Goal: Information Seeking & Learning: Learn about a topic

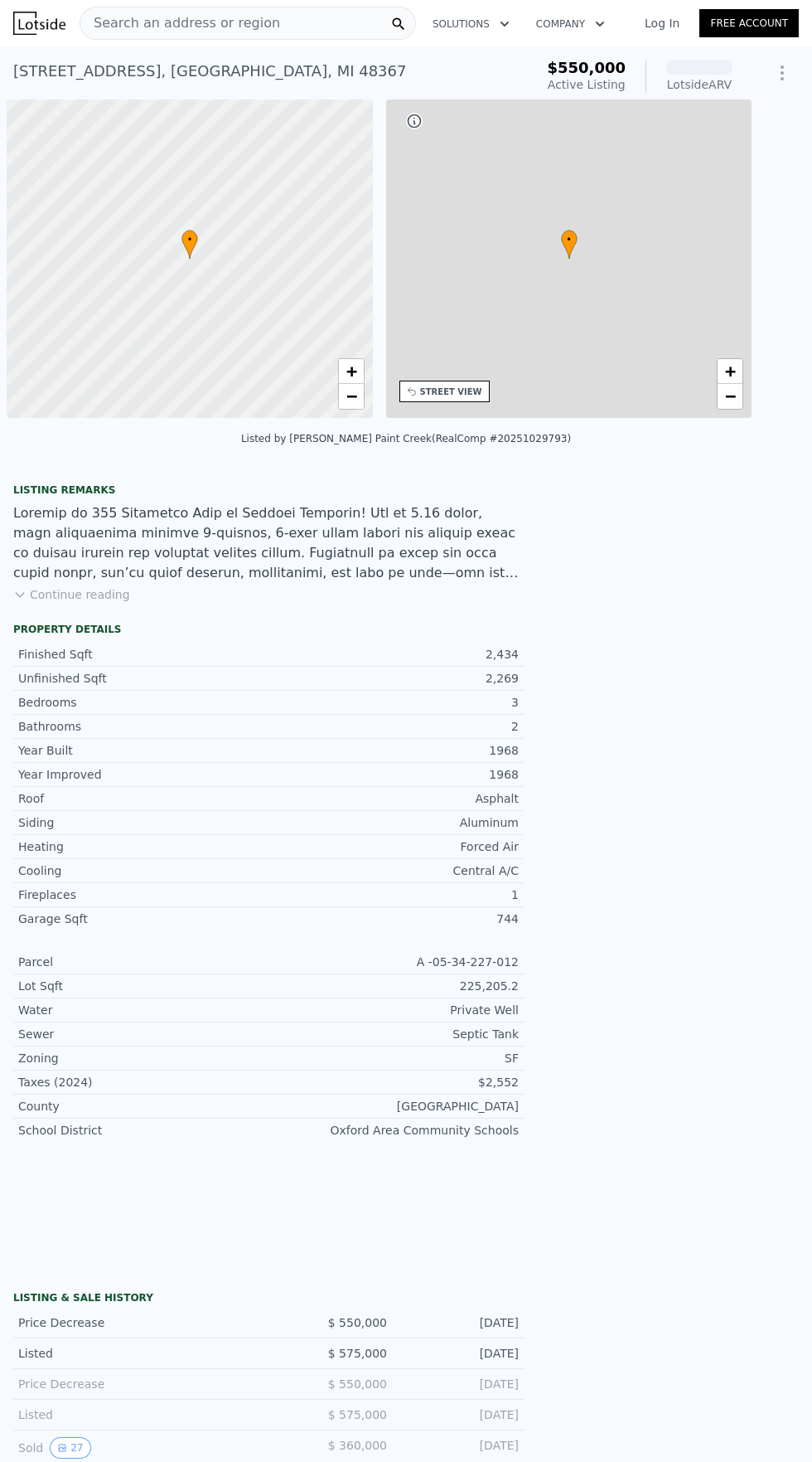
scroll to position [0, 7]
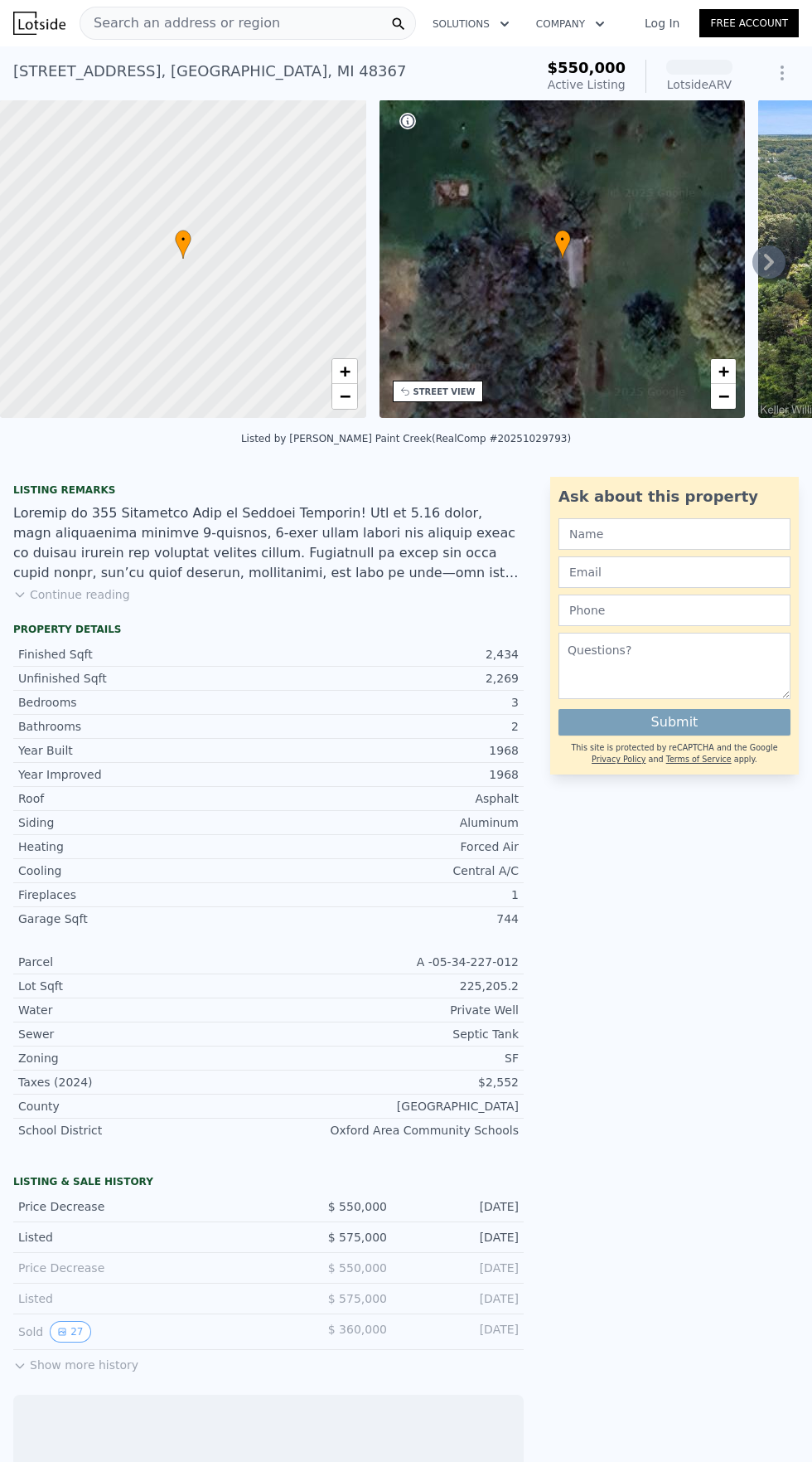
click at [207, 23] on span "Search an address or region" at bounding box center [179, 23] width 200 height 20
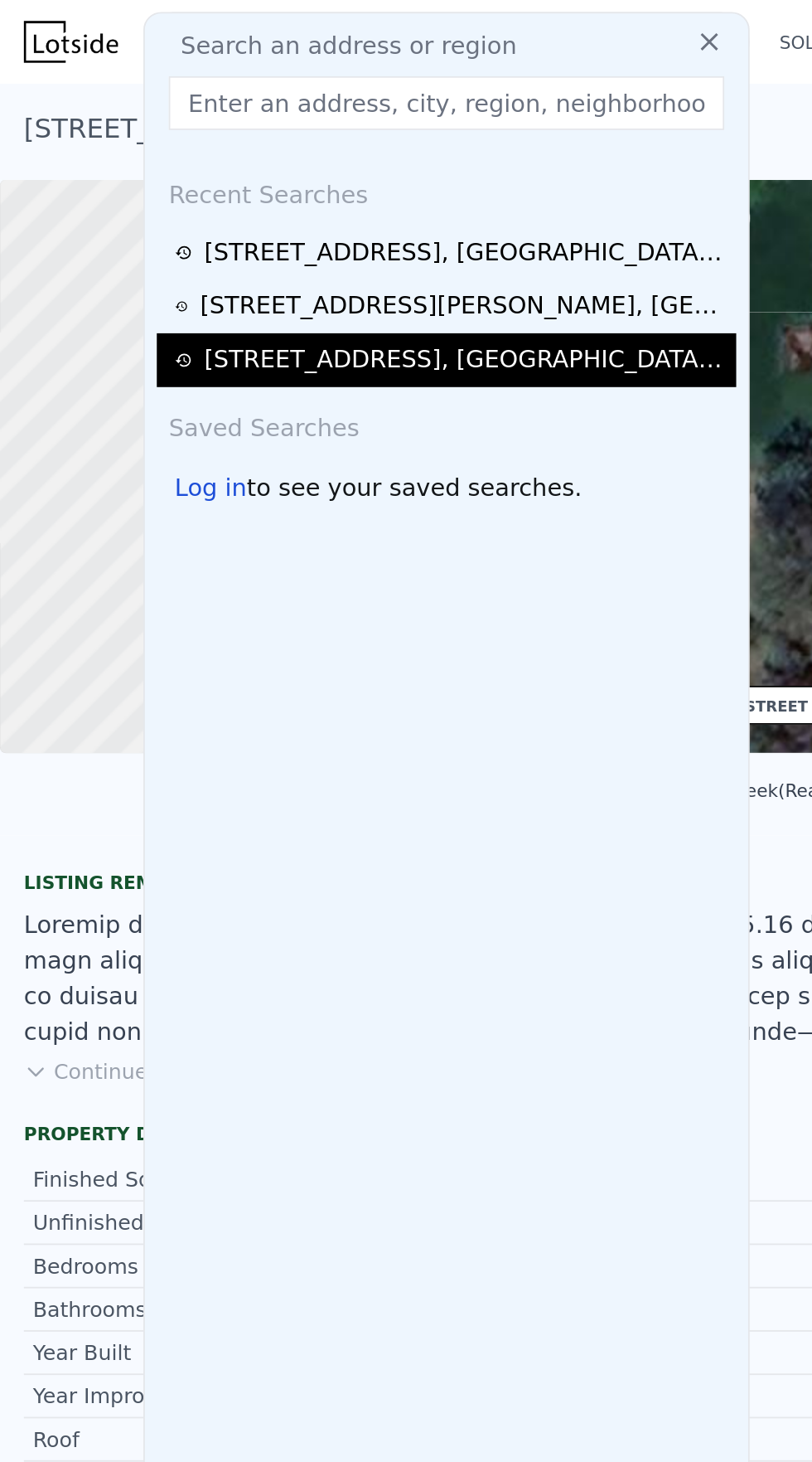
click at [205, 198] on div "[STREET_ADDRESS]" at bounding box center [259, 200] width 290 height 20
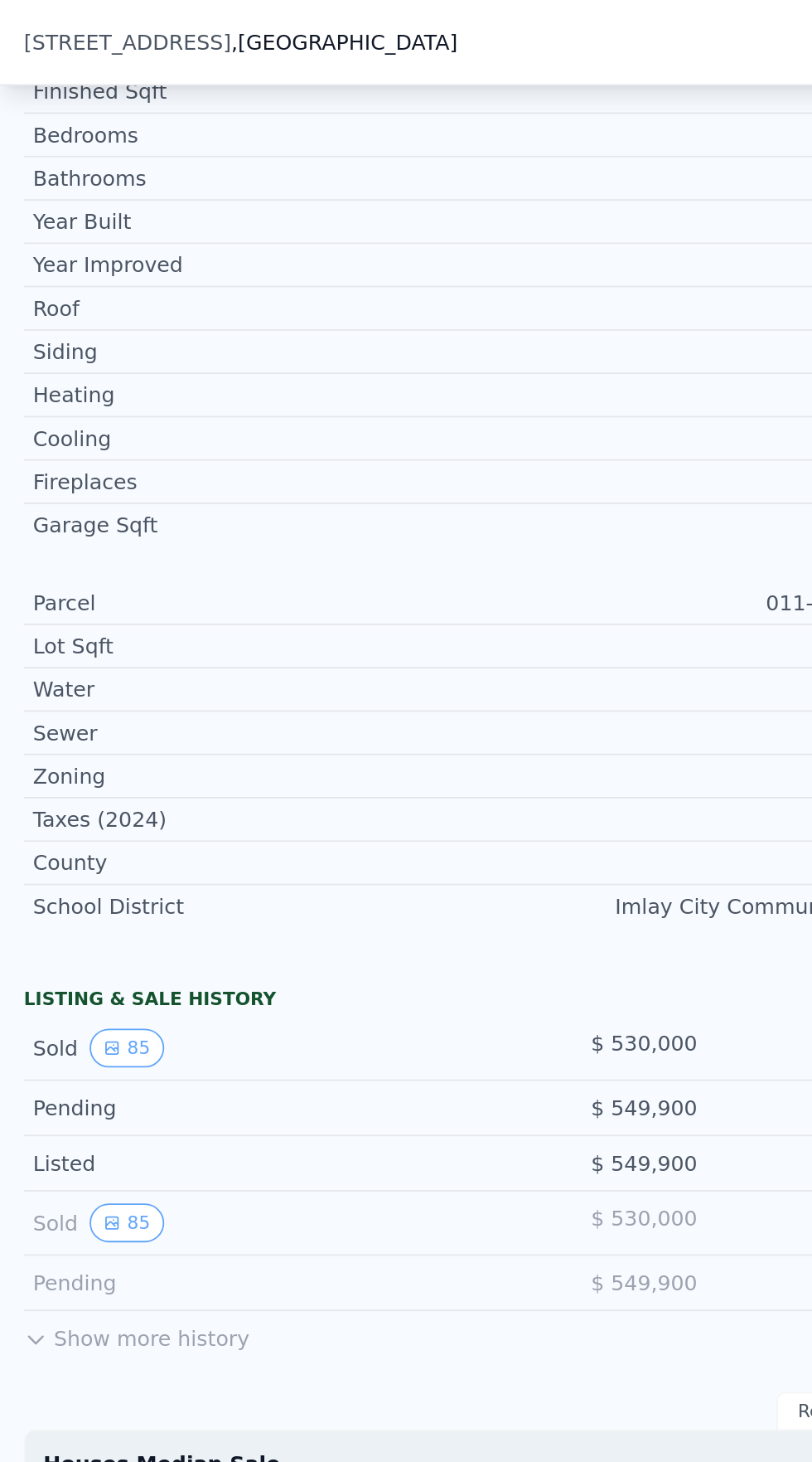
scroll to position [596, 0]
click at [74, 582] on button "85" at bounding box center [70, 583] width 40 height 21
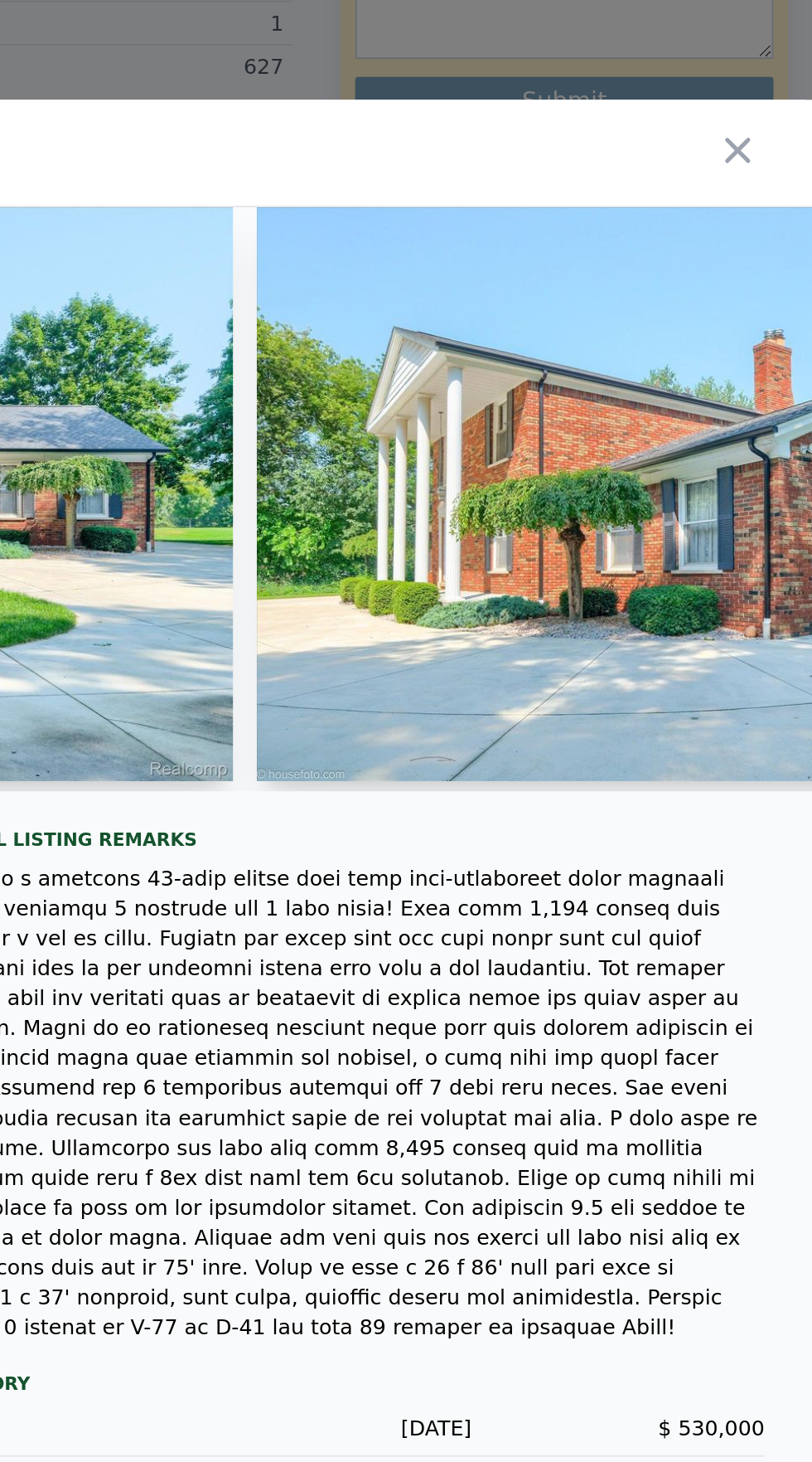
scroll to position [0, 0]
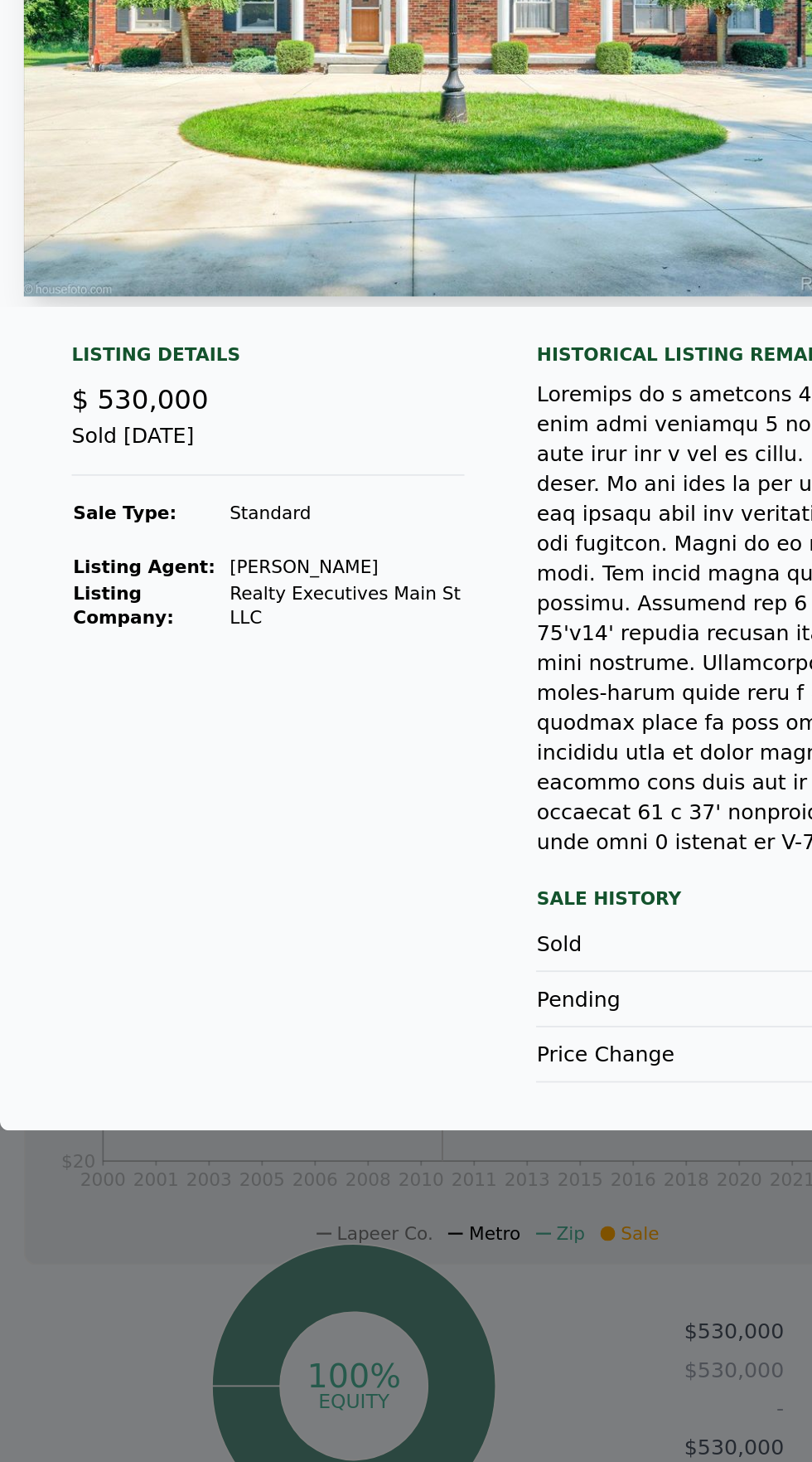
click at [55, 1267] on div at bounding box center [406, 731] width 812 height 1462
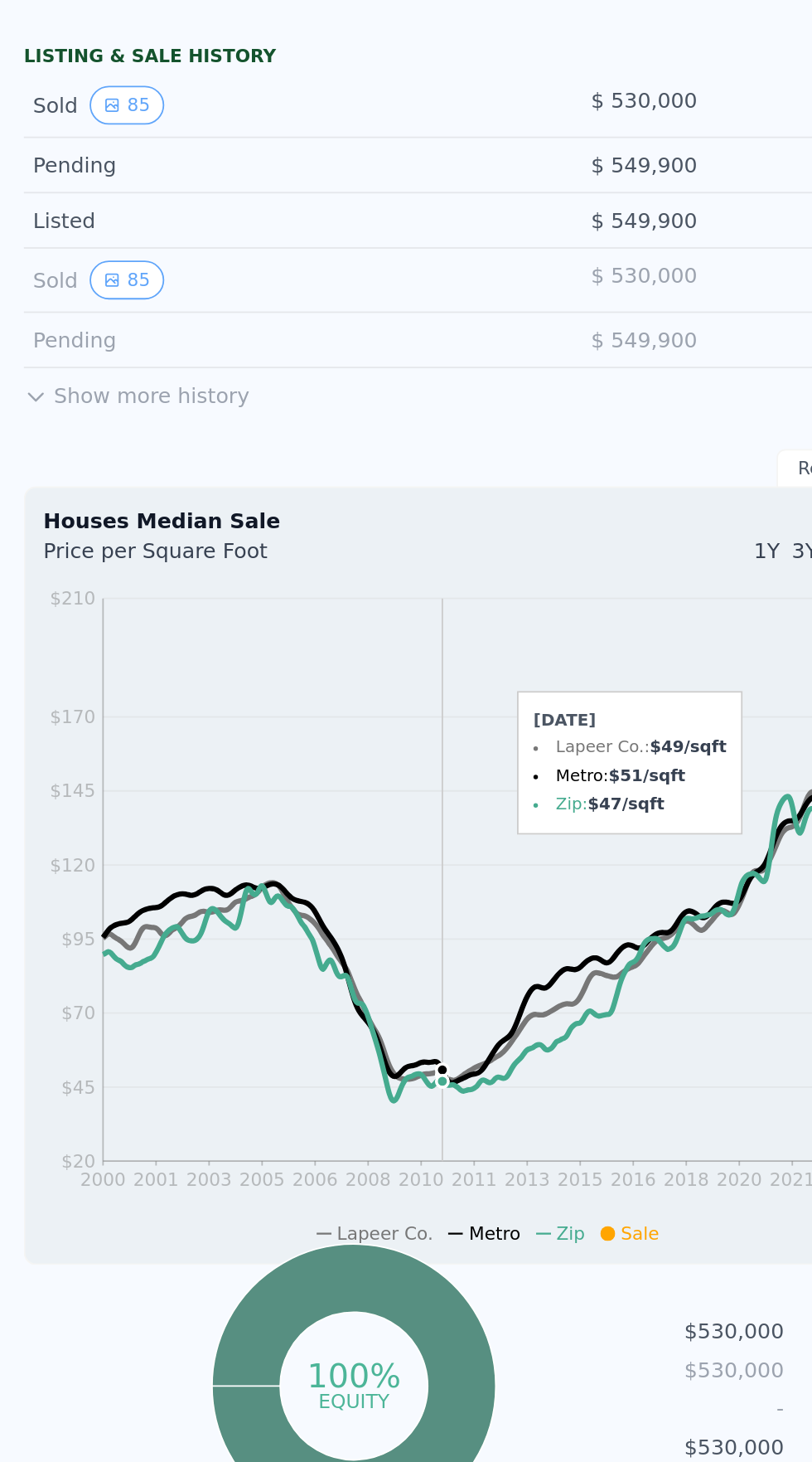
click at [28, 673] on div "Sold 85" at bounding box center [136, 680] width 237 height 21
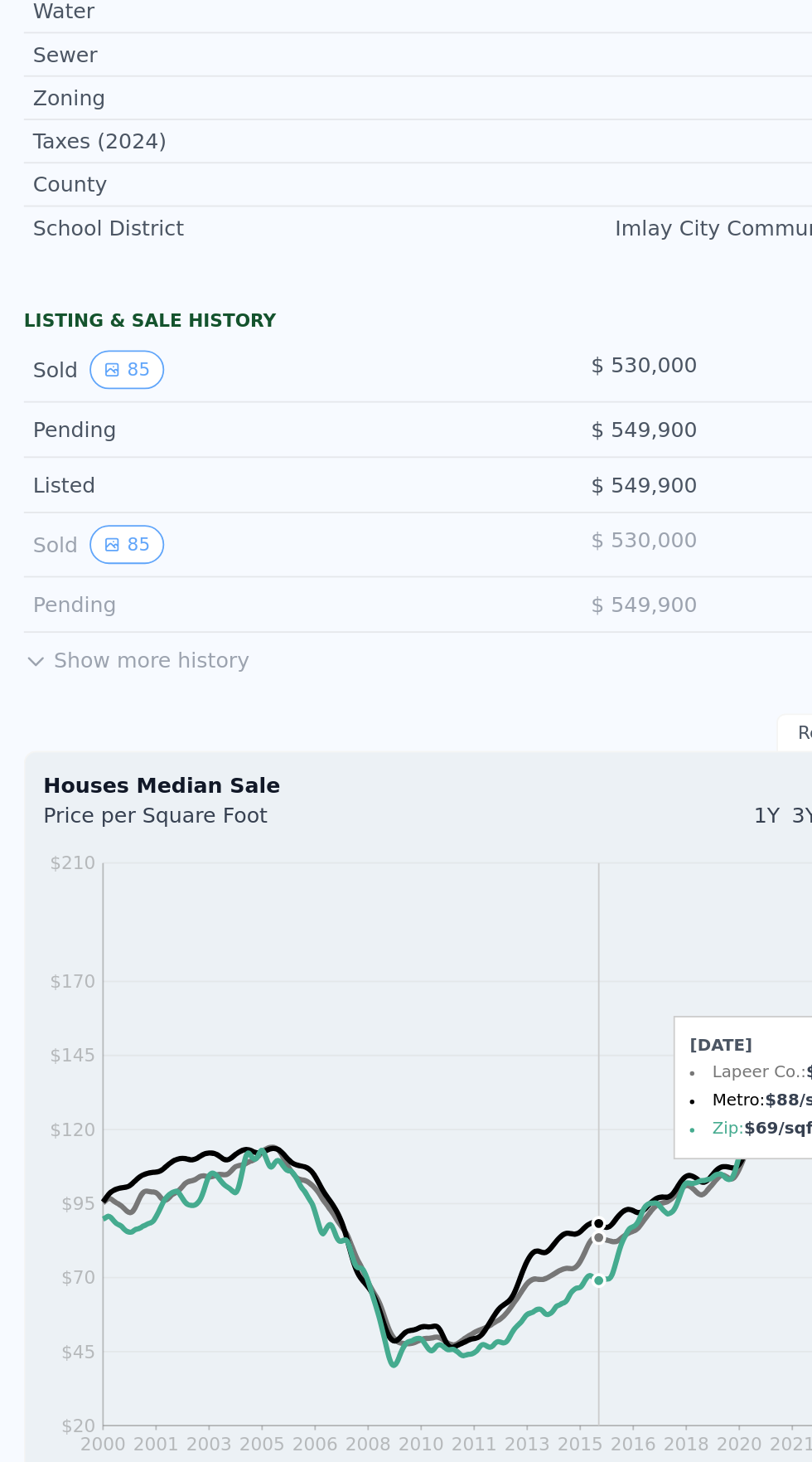
scroll to position [449, 0]
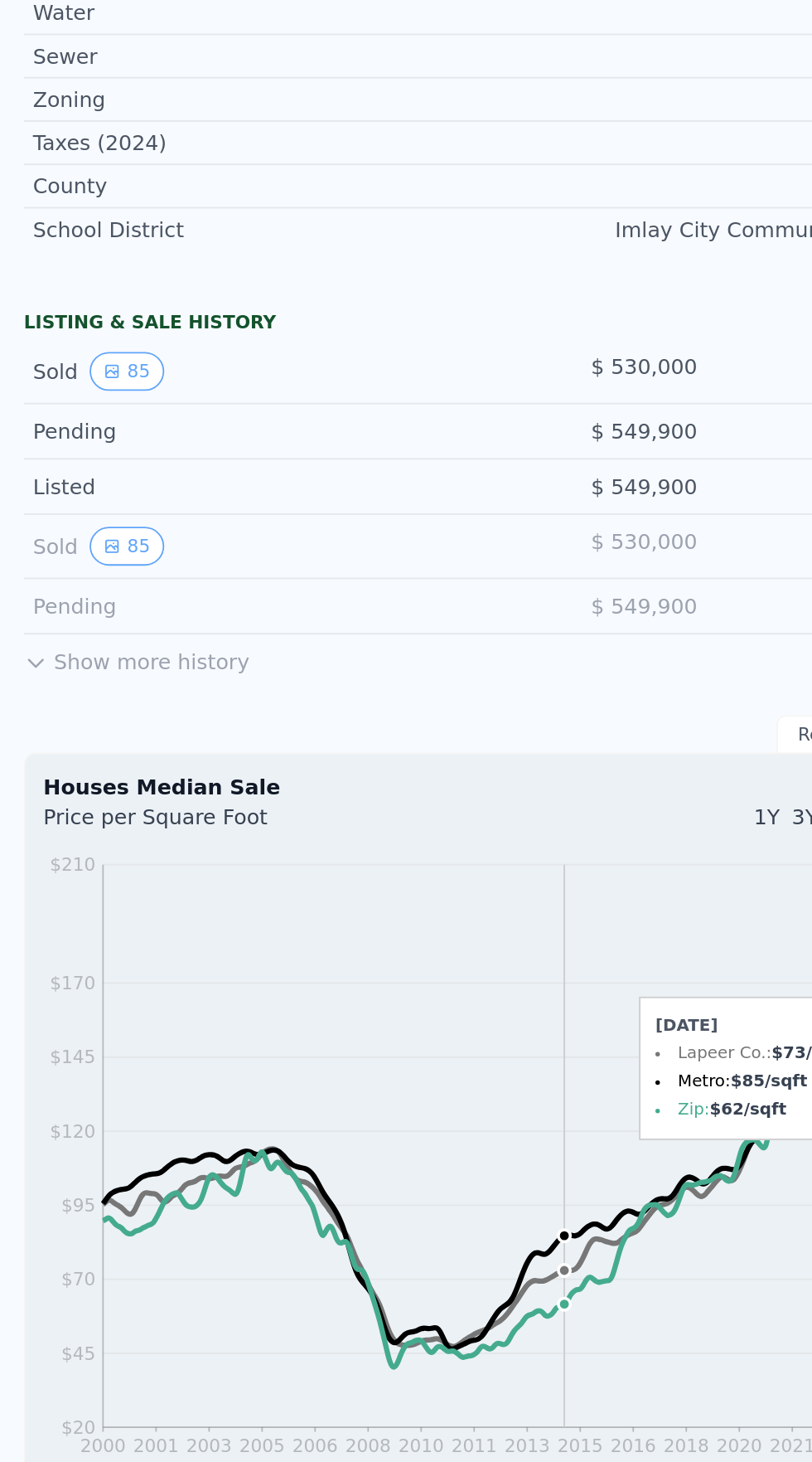
click at [47, 892] on button "Show more history" at bounding box center [76, 888] width 125 height 23
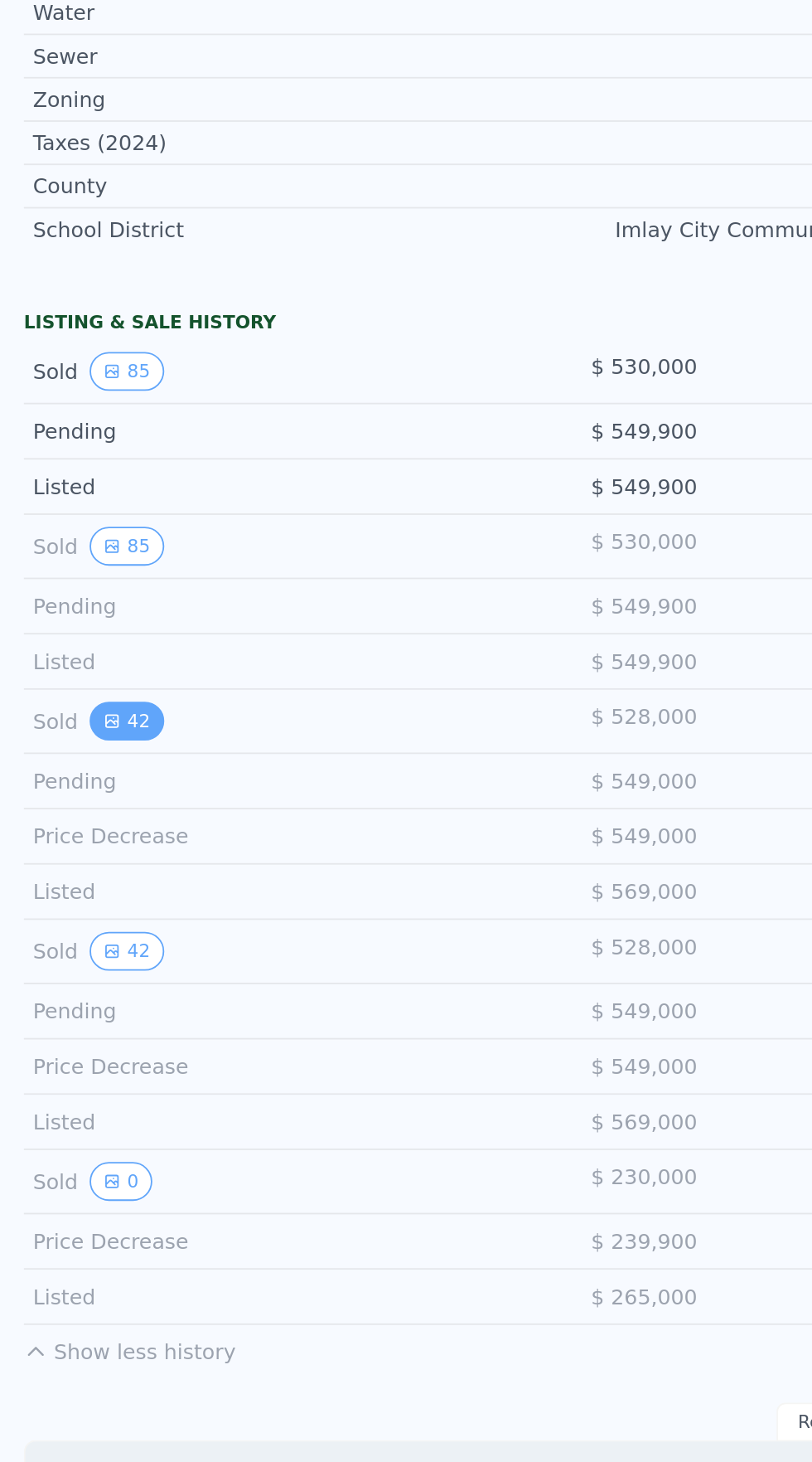
click at [50, 923] on button "42" at bounding box center [70, 924] width 40 height 21
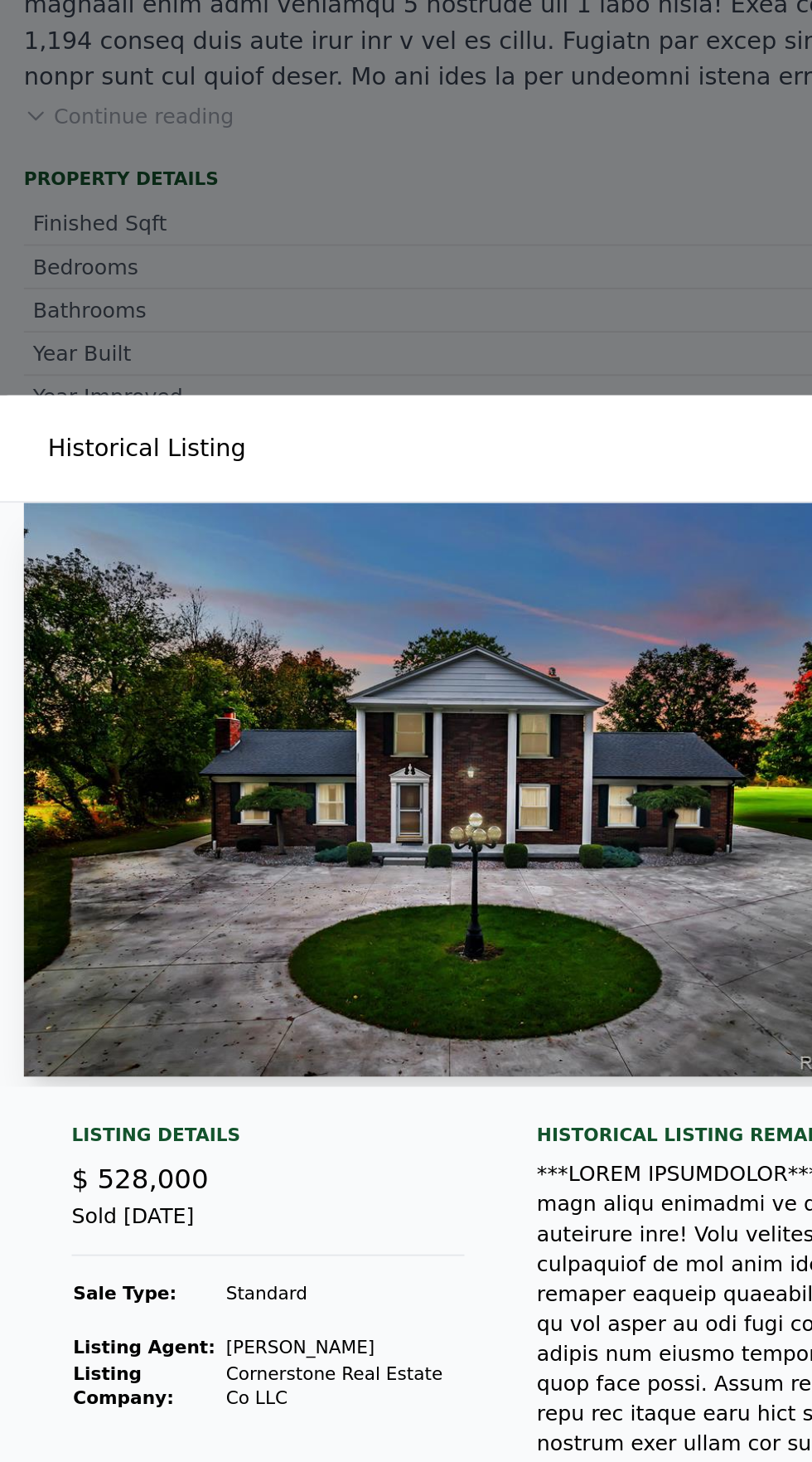
scroll to position [0, 0]
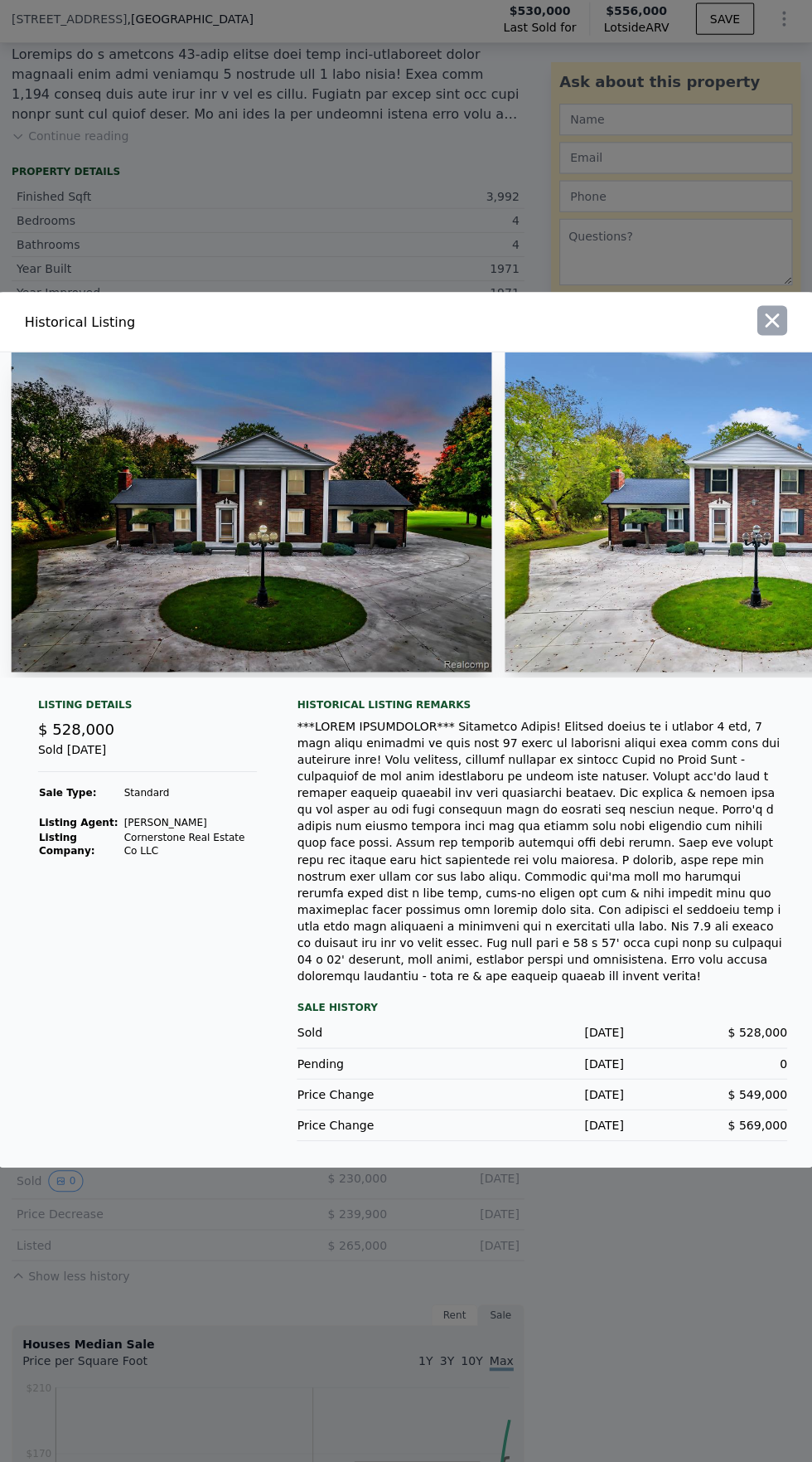
click at [771, 335] on icon "button" at bounding box center [771, 323] width 23 height 23
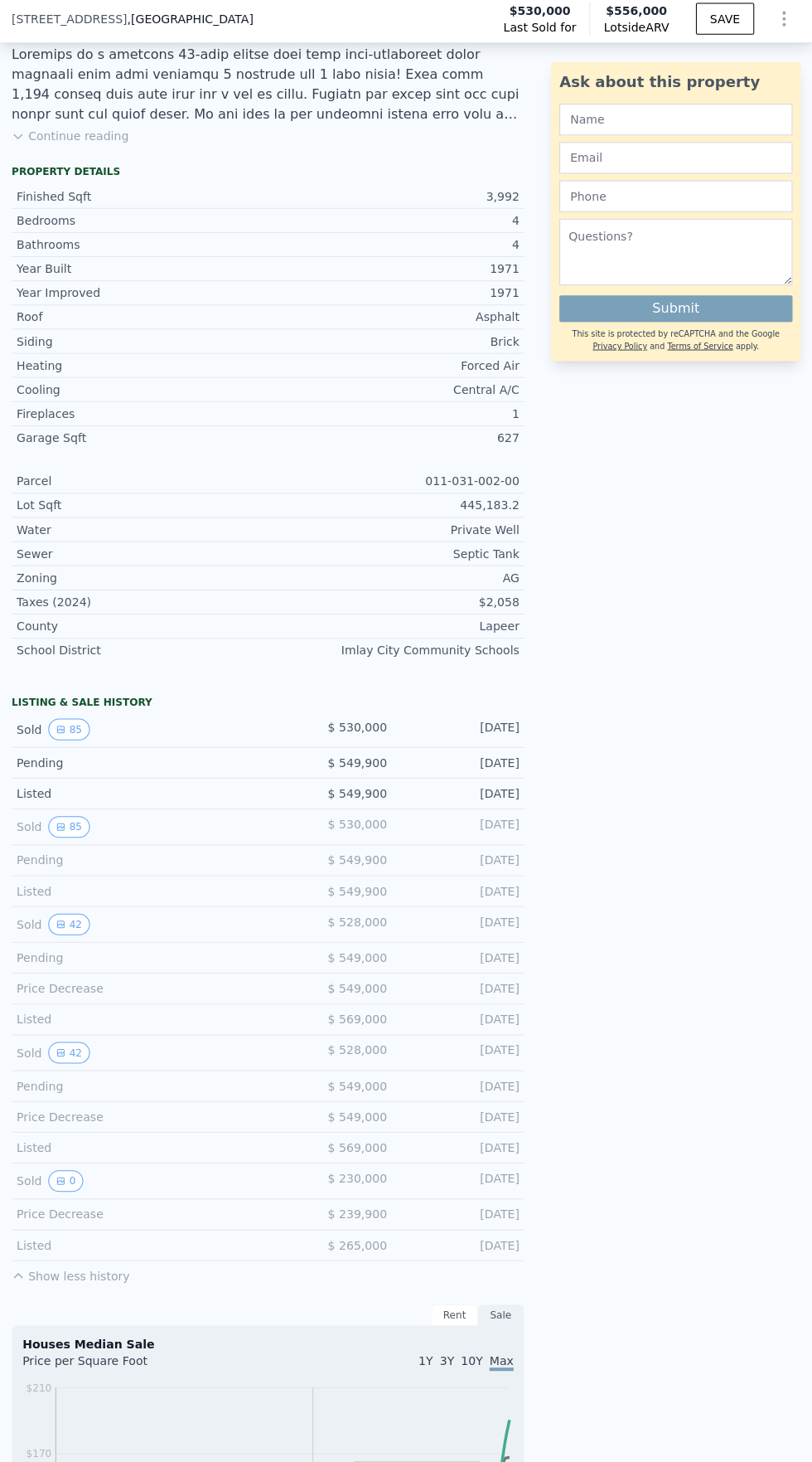
click at [244, 1026] on div "Listed $ 569,000 [DATE]" at bounding box center [268, 1019] width 510 height 31
click at [305, 1045] on div "$ 528,000" at bounding box center [327, 1052] width 119 height 21
click at [60, 1051] on icon "View historical data" at bounding box center [62, 1053] width 7 height 7
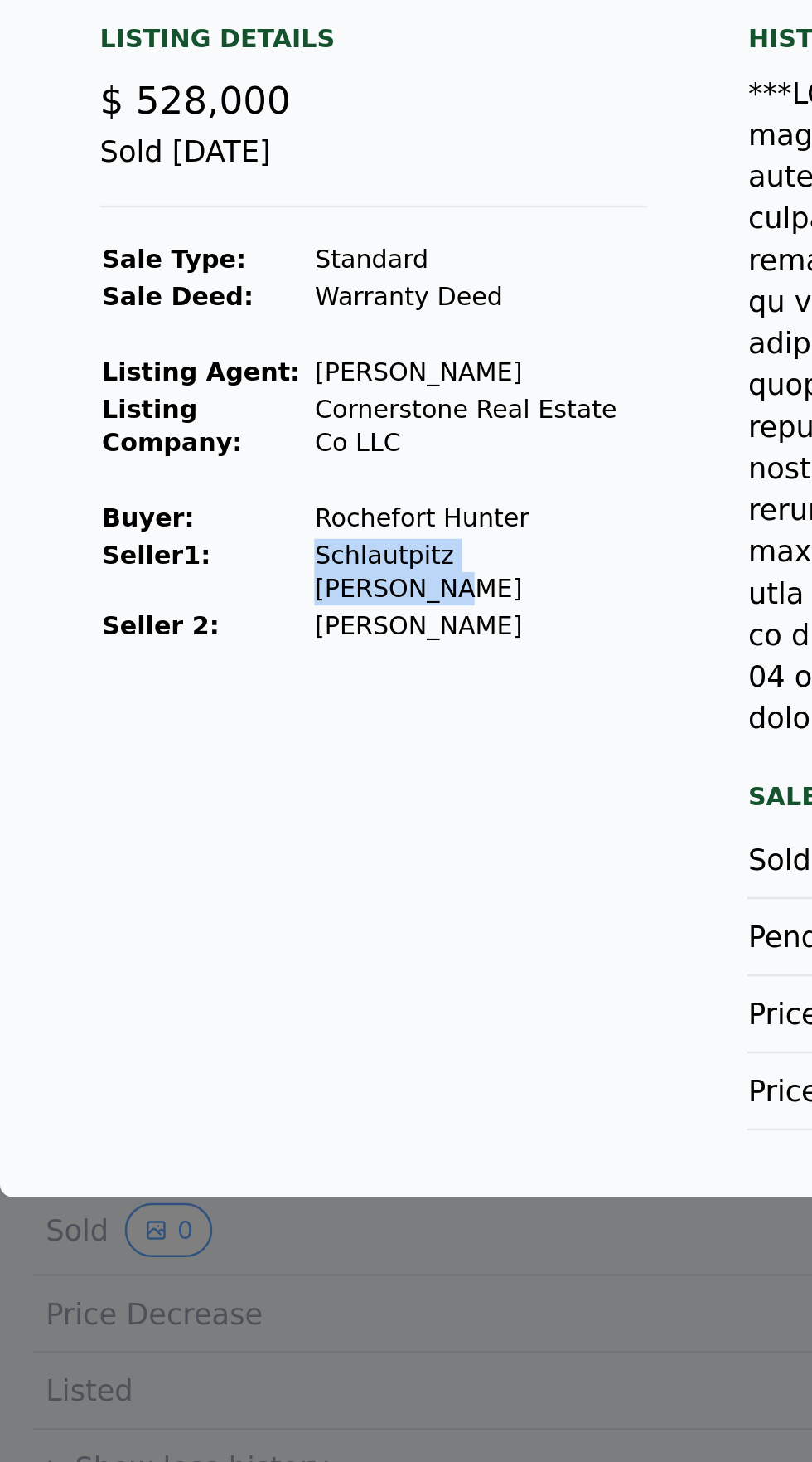
copy td "Schlautpitz [PERSON_NAME]"
click at [240, 1238] on div at bounding box center [406, 731] width 812 height 1462
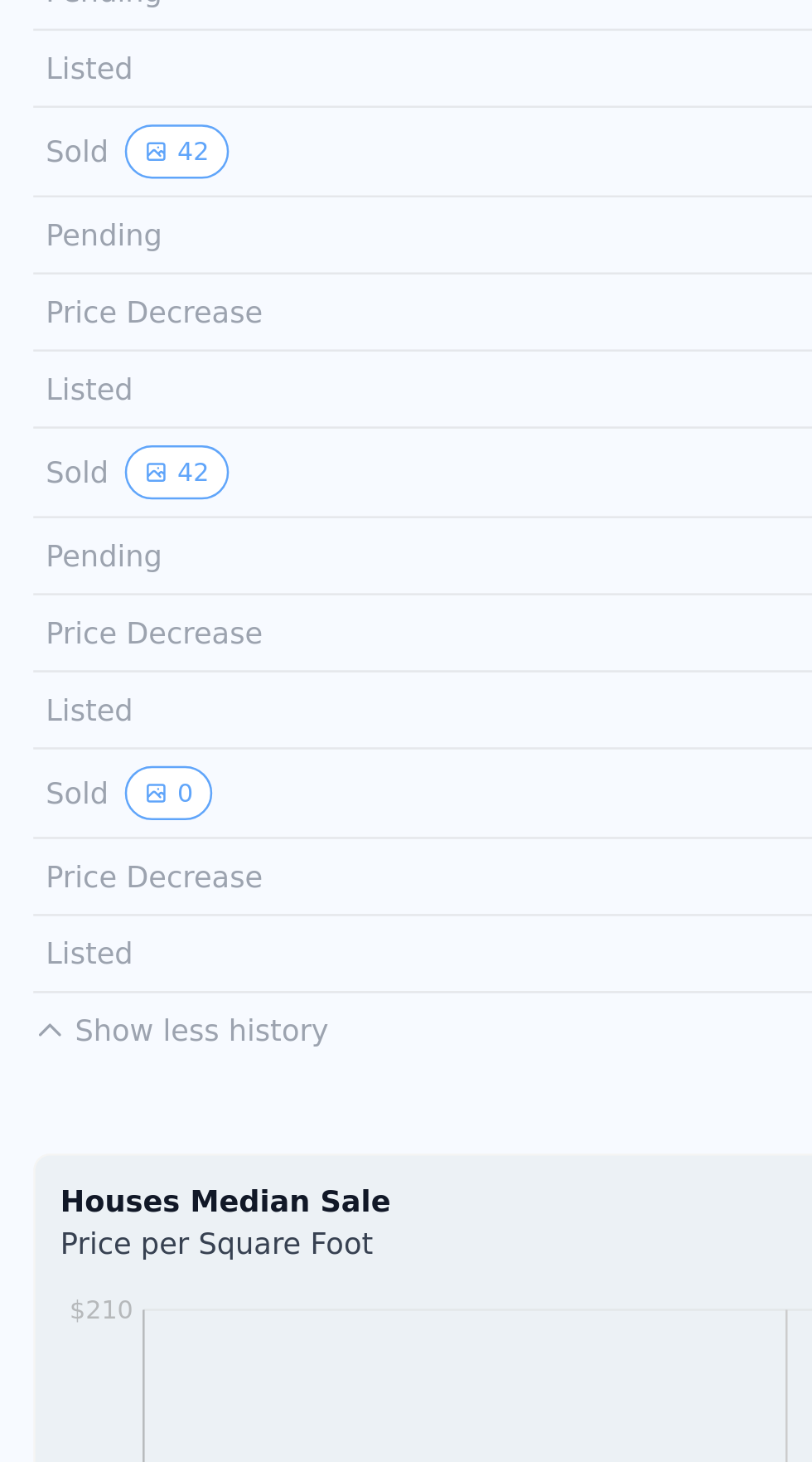
scroll to position [621, 0]
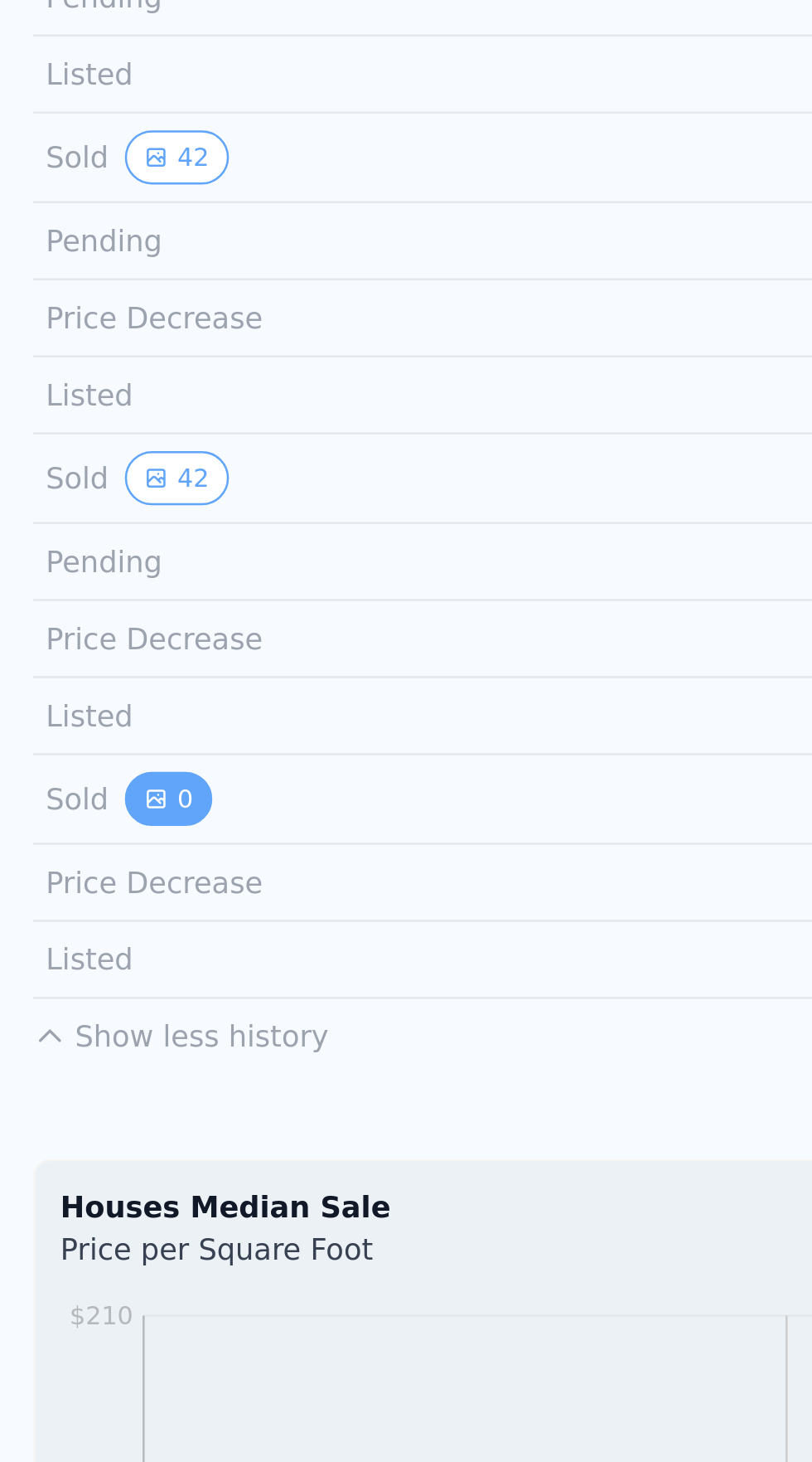
click at [69, 1002] on button "0" at bounding box center [68, 1008] width 35 height 21
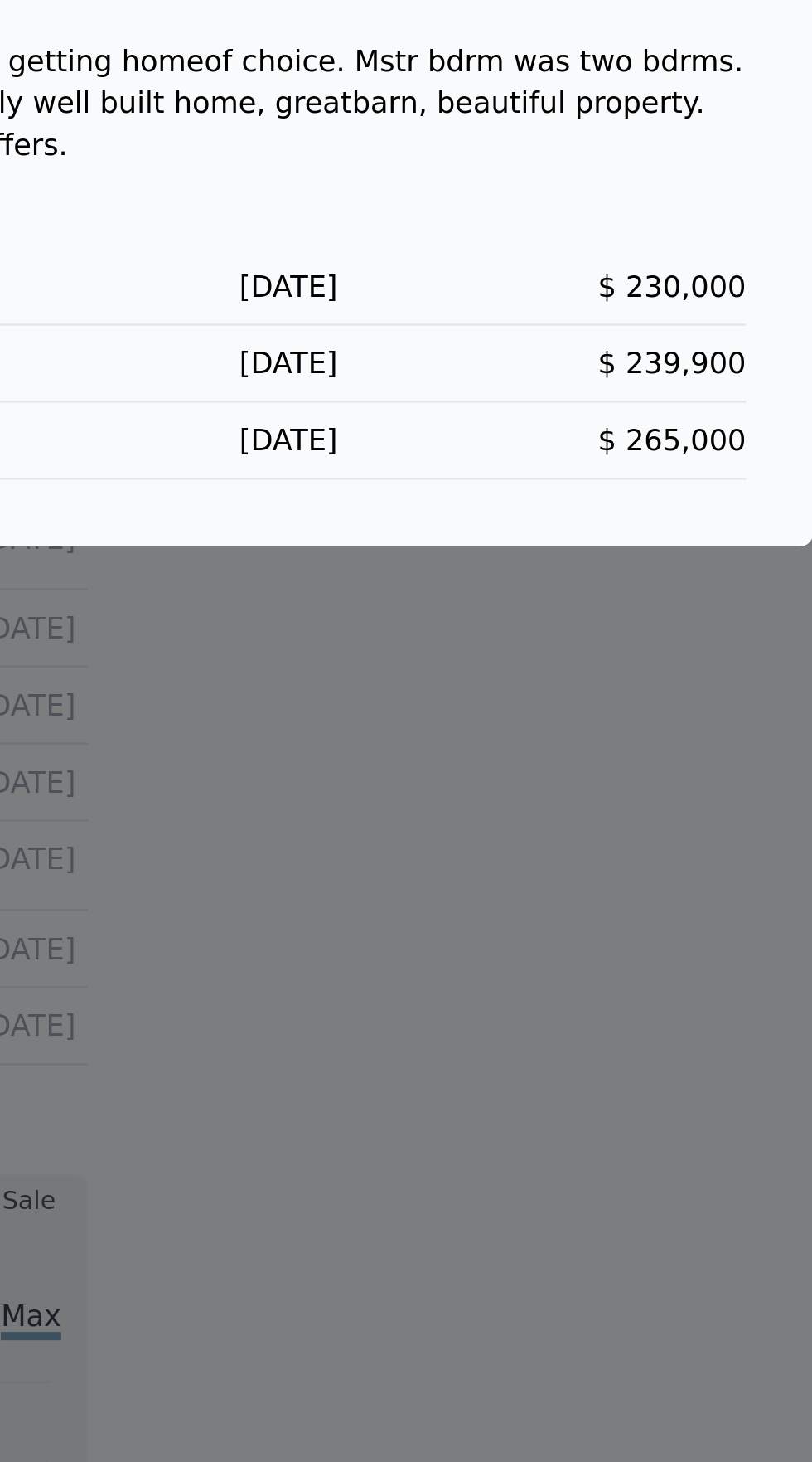
scroll to position [0, 0]
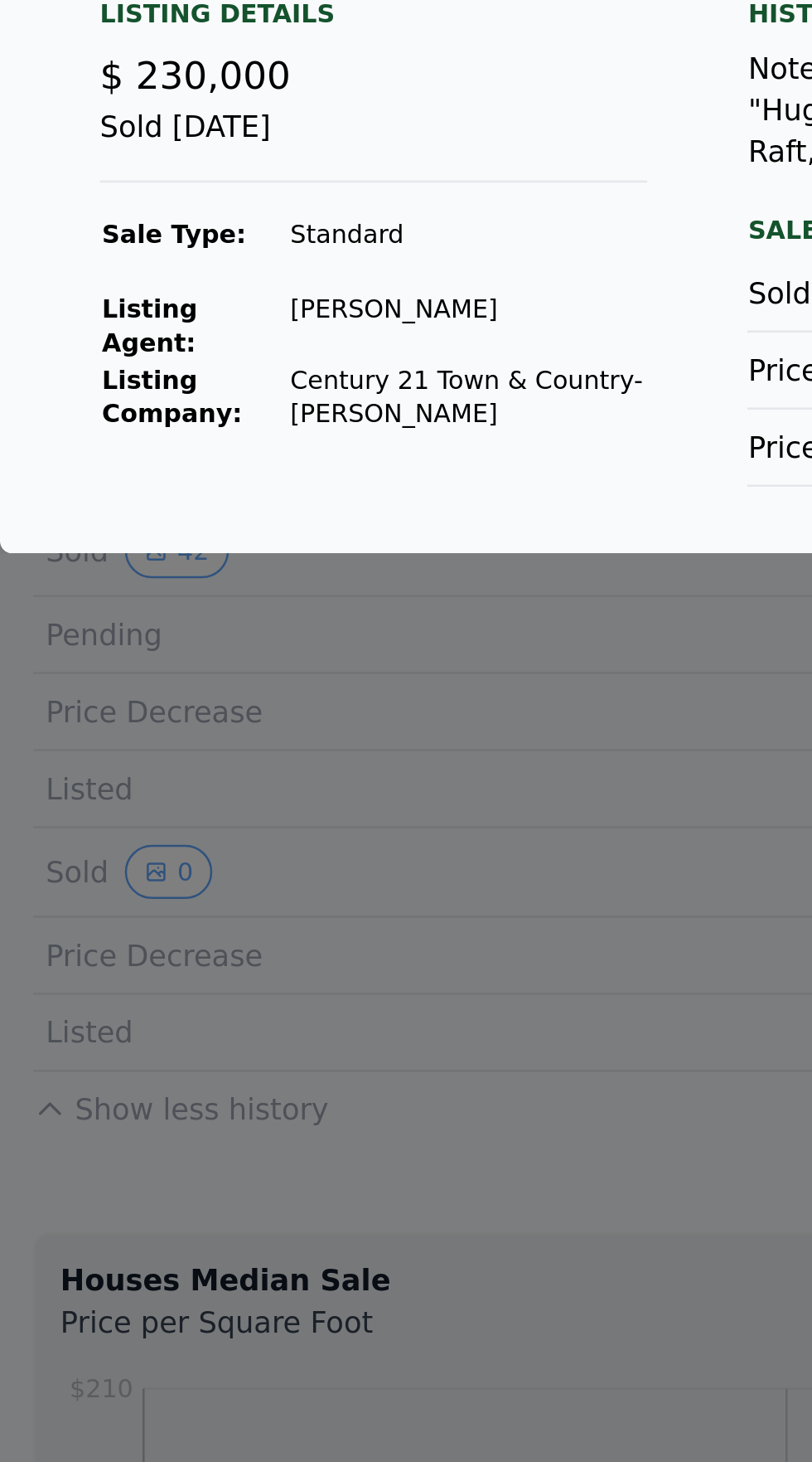
click at [218, 1021] on div at bounding box center [406, 731] width 812 height 1462
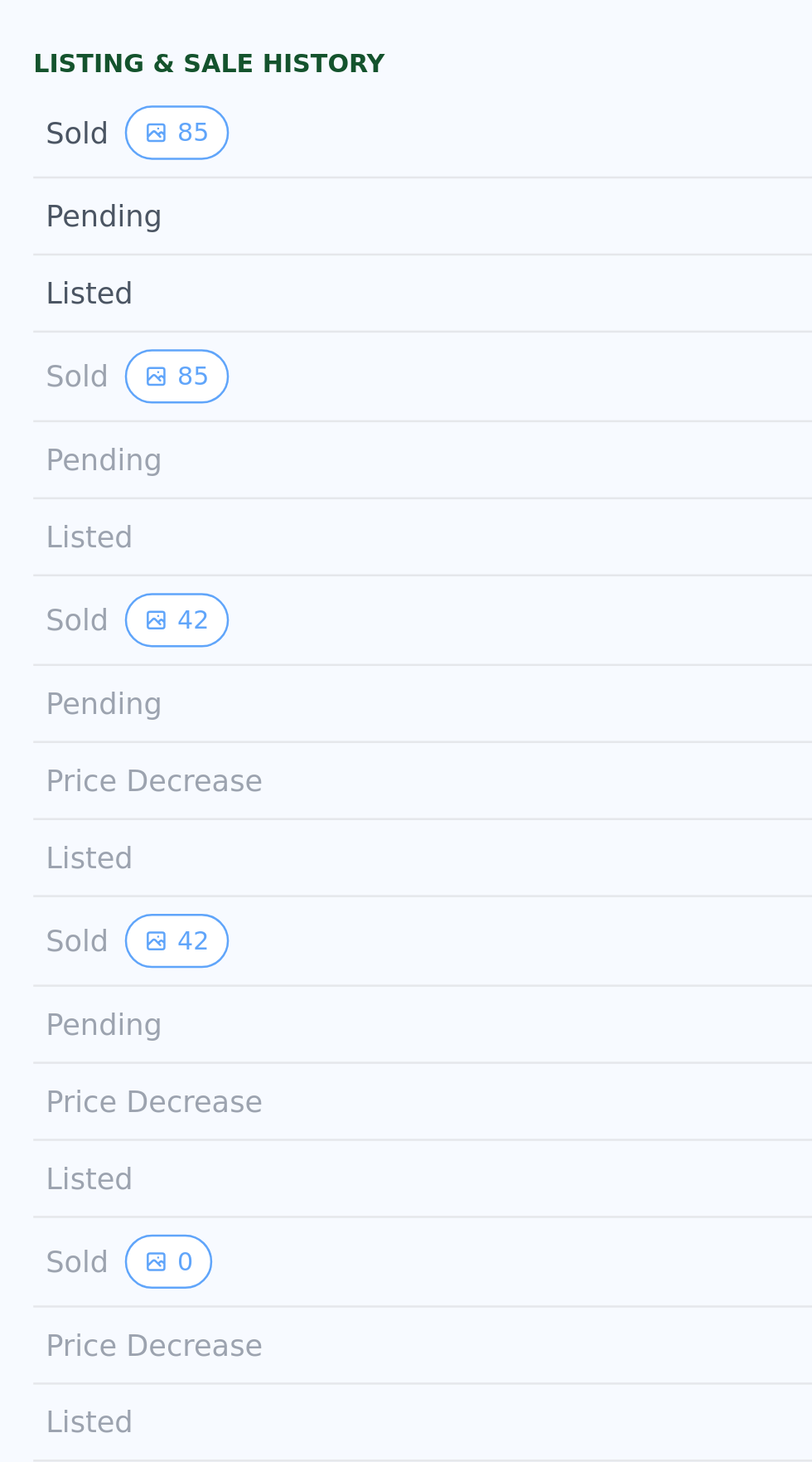
scroll to position [456, 0]
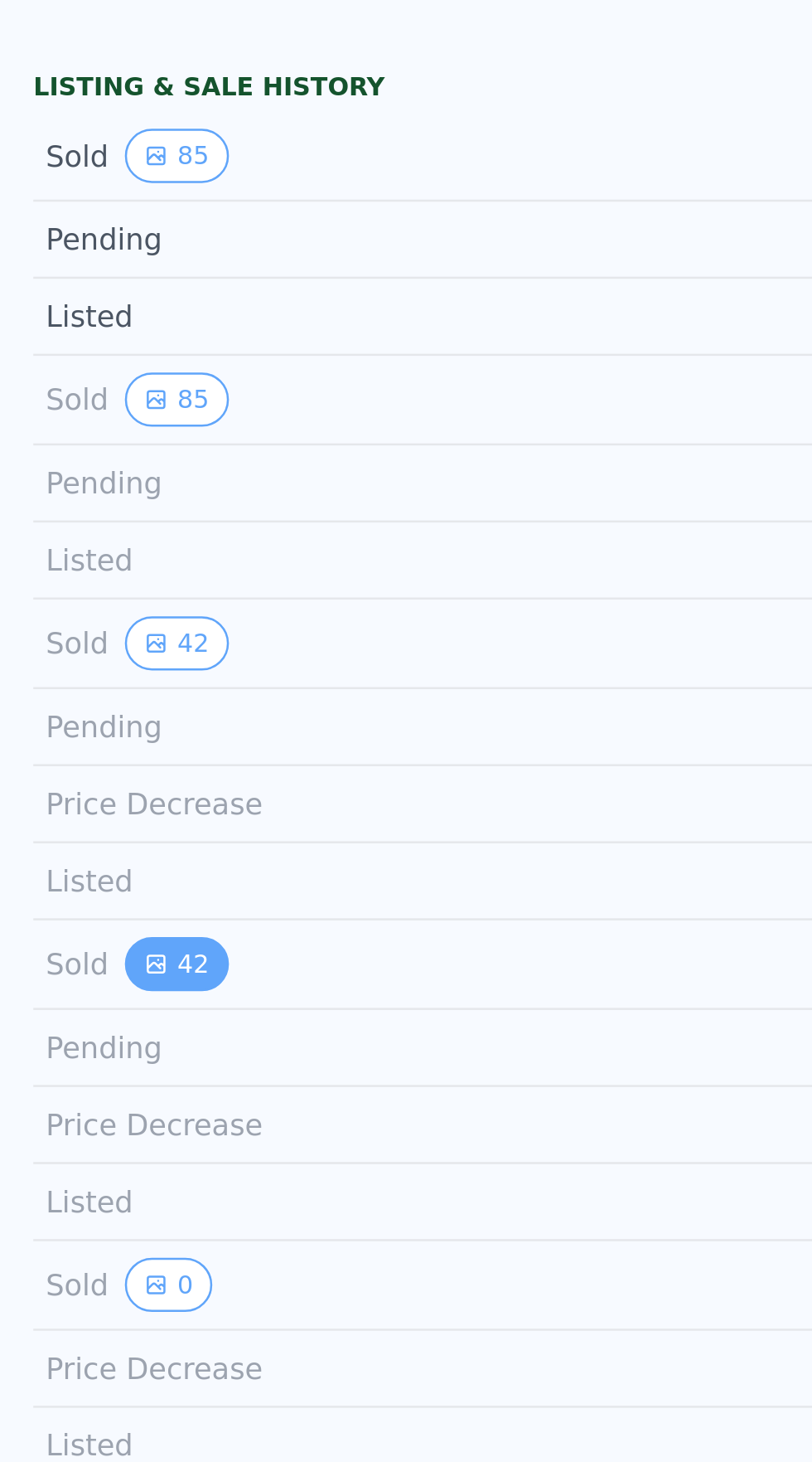
click at [78, 1035] on button "42" at bounding box center [70, 1045] width 40 height 21
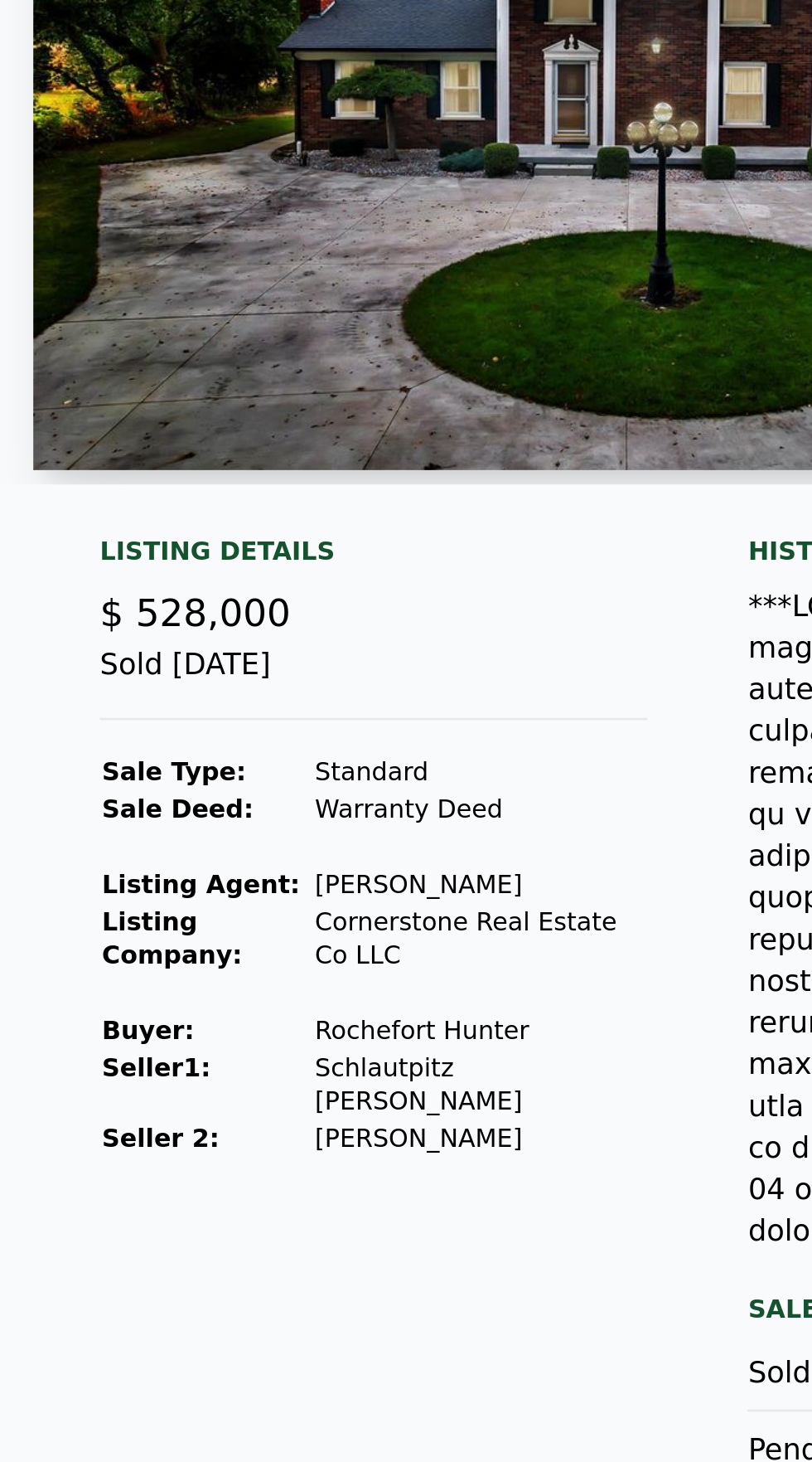
scroll to position [0, 0]
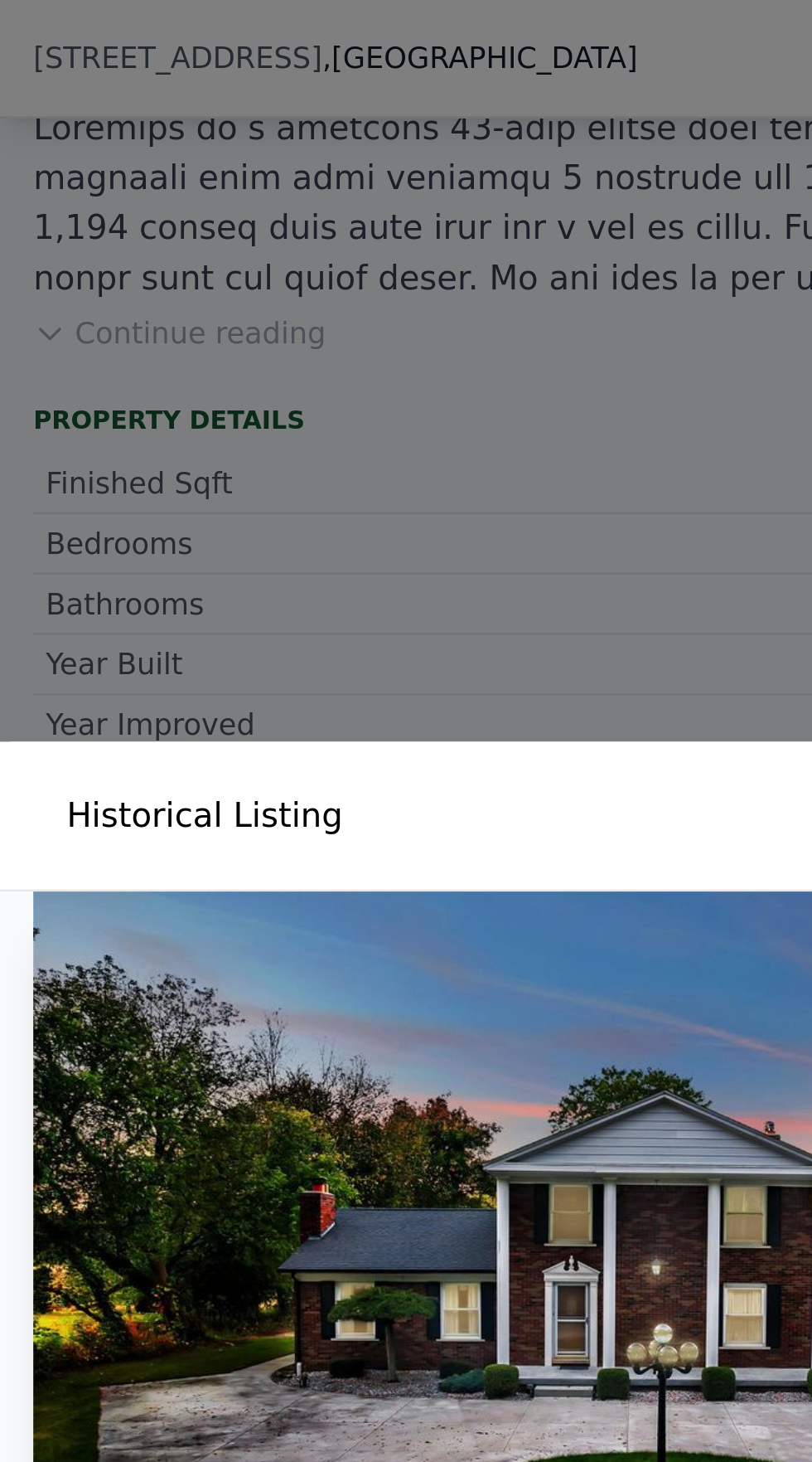
click at [257, 326] on div at bounding box center [406, 731] width 812 height 1462
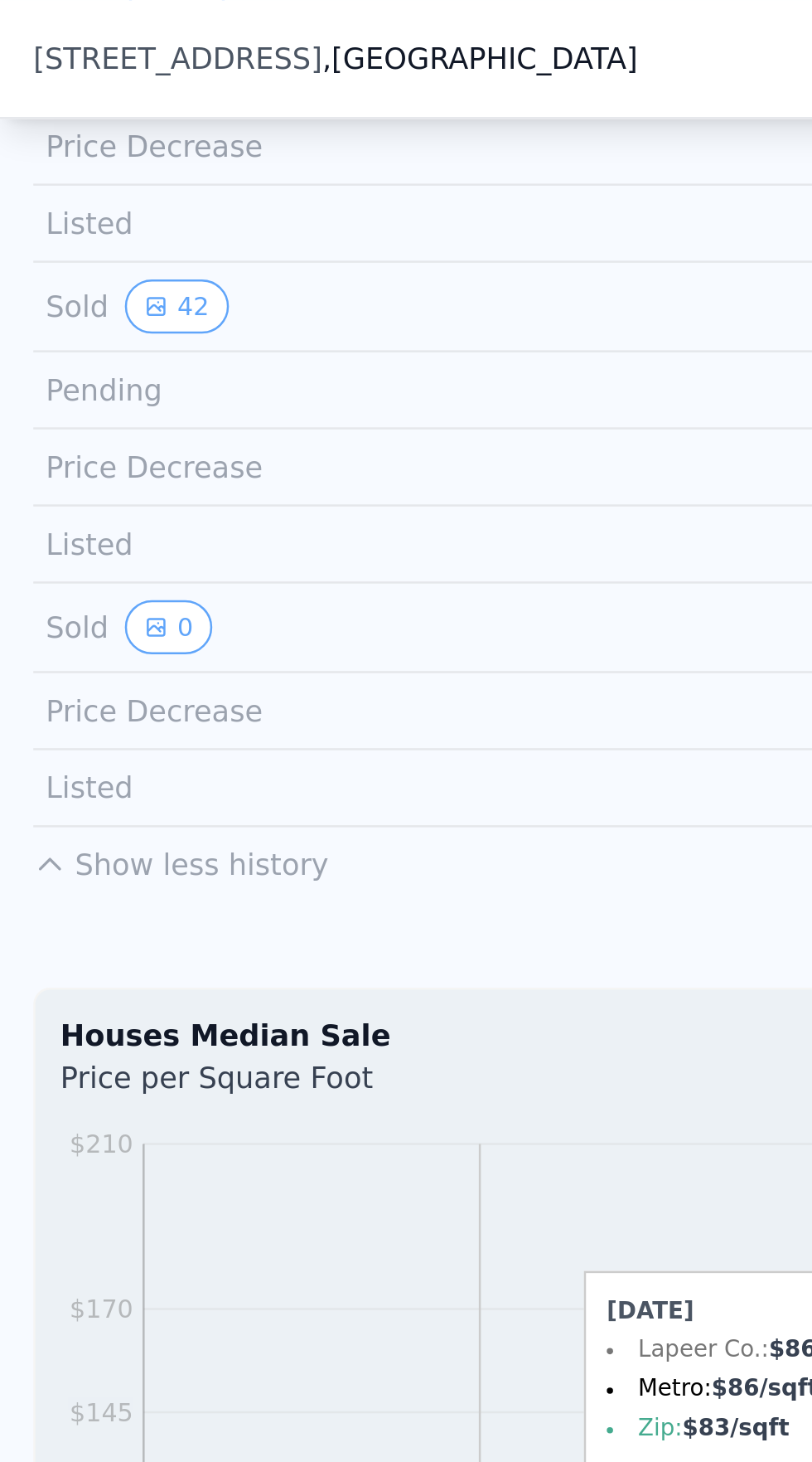
scroll to position [1363, 0]
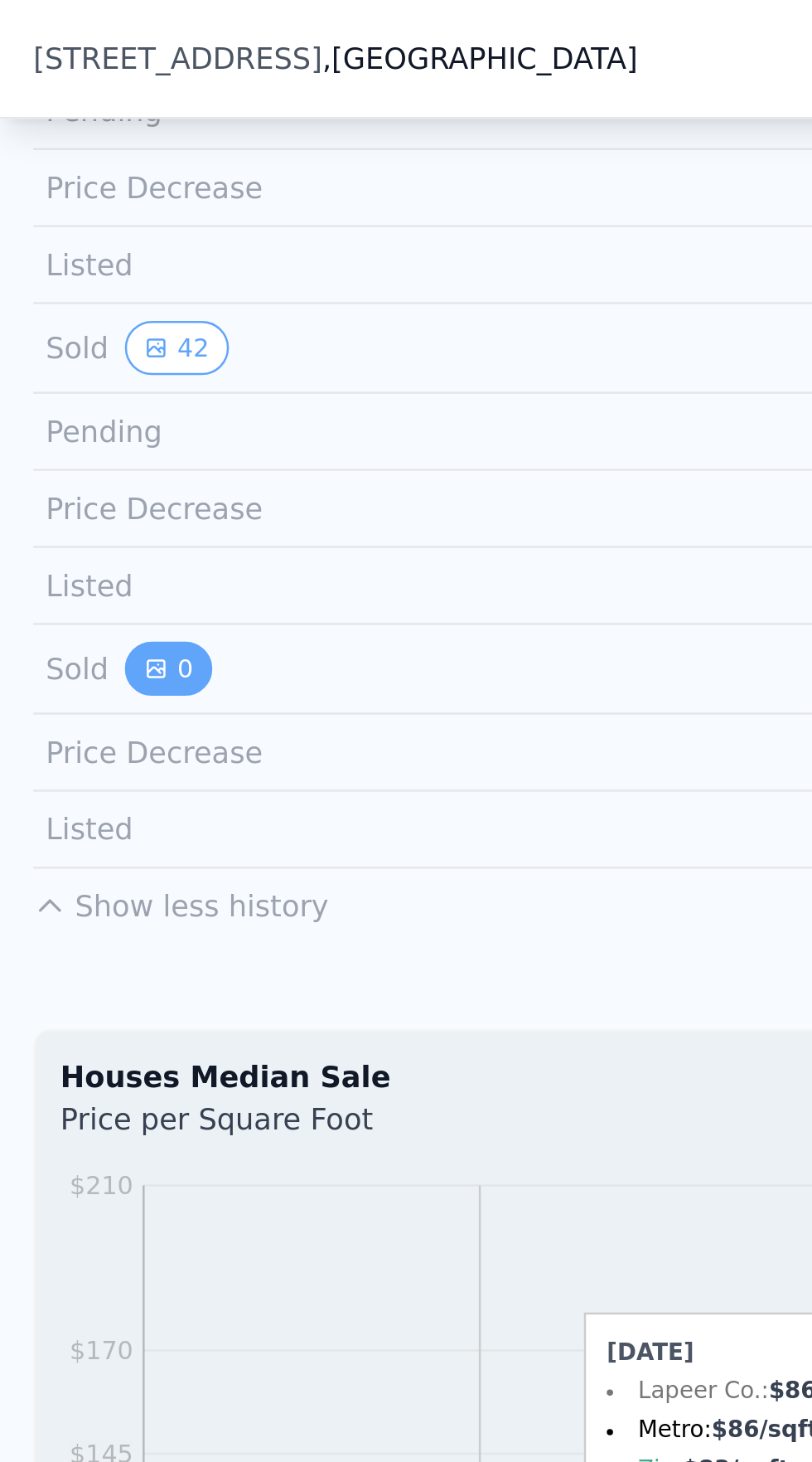
click at [71, 263] on button "0" at bounding box center [68, 266] width 35 height 21
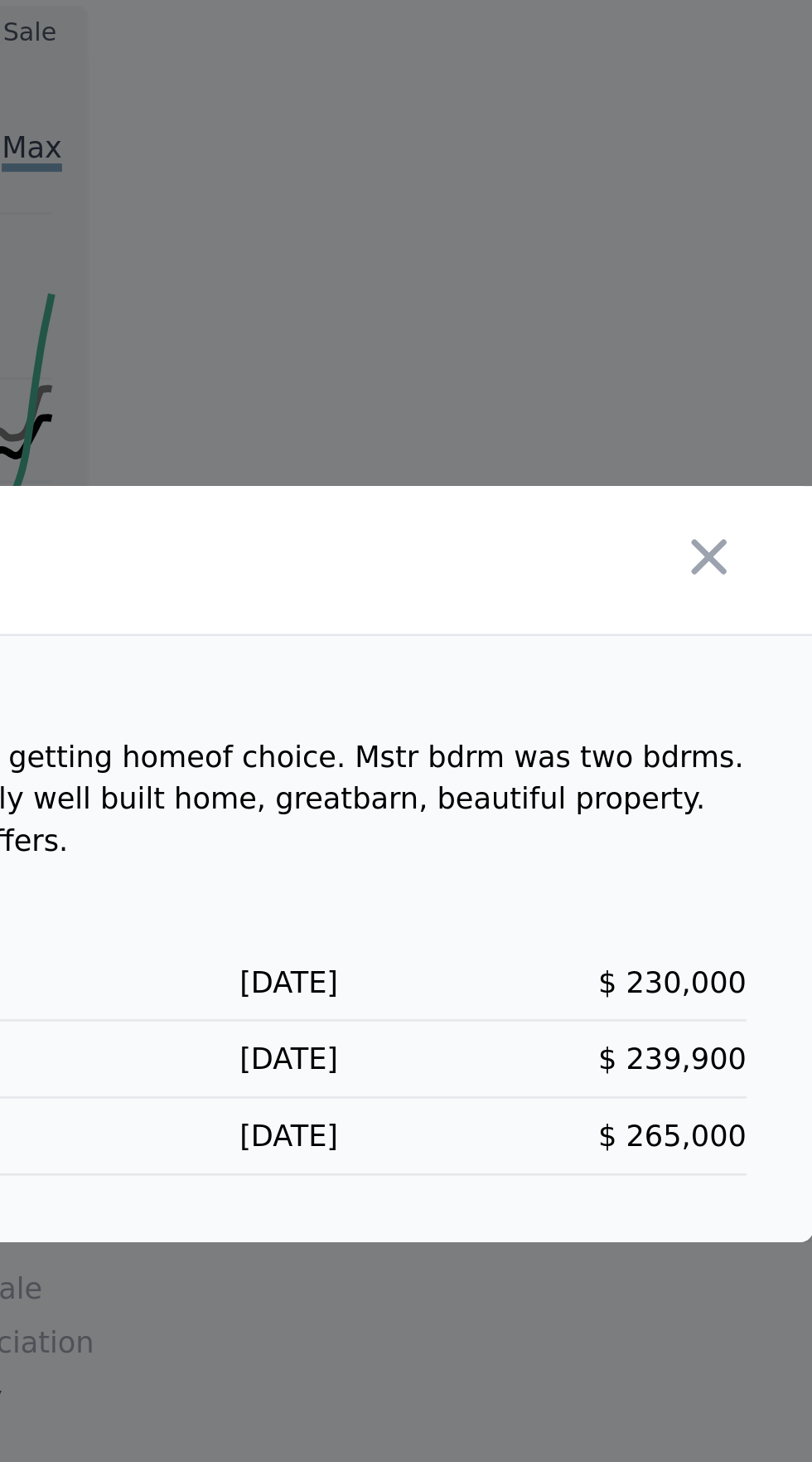
scroll to position [0, 0]
click at [774, 621] on icon "button" at bounding box center [771, 608] width 23 height 23
